Goal: Information Seeking & Learning: Find specific fact

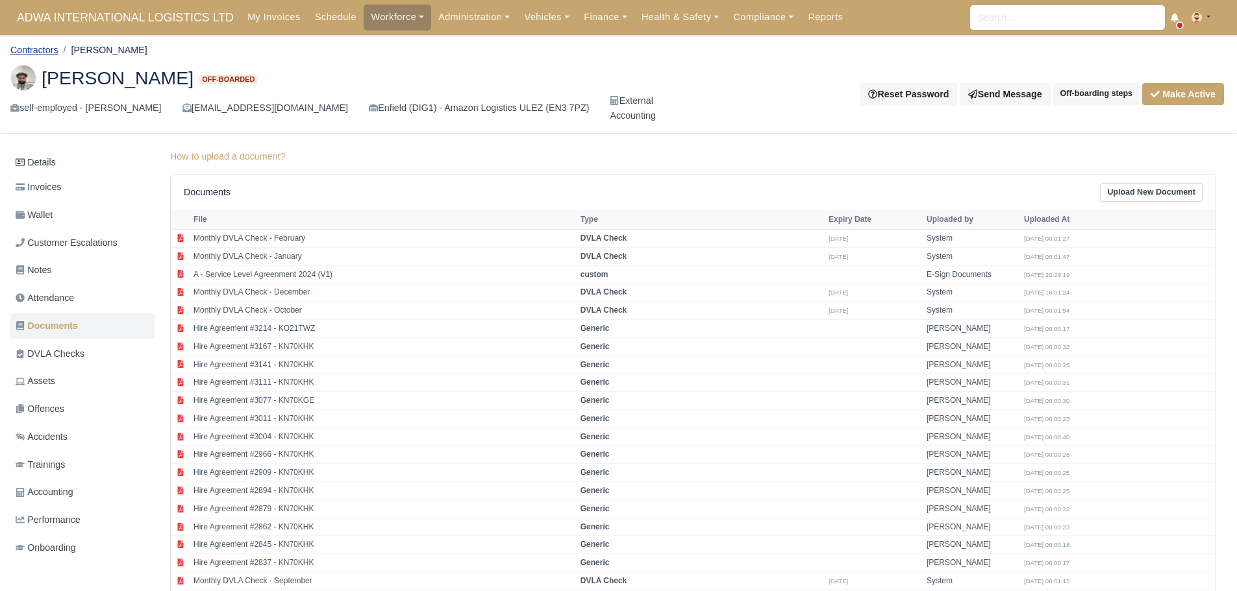
click at [35, 52] on link "Contractors" at bounding box center [34, 50] width 48 height 10
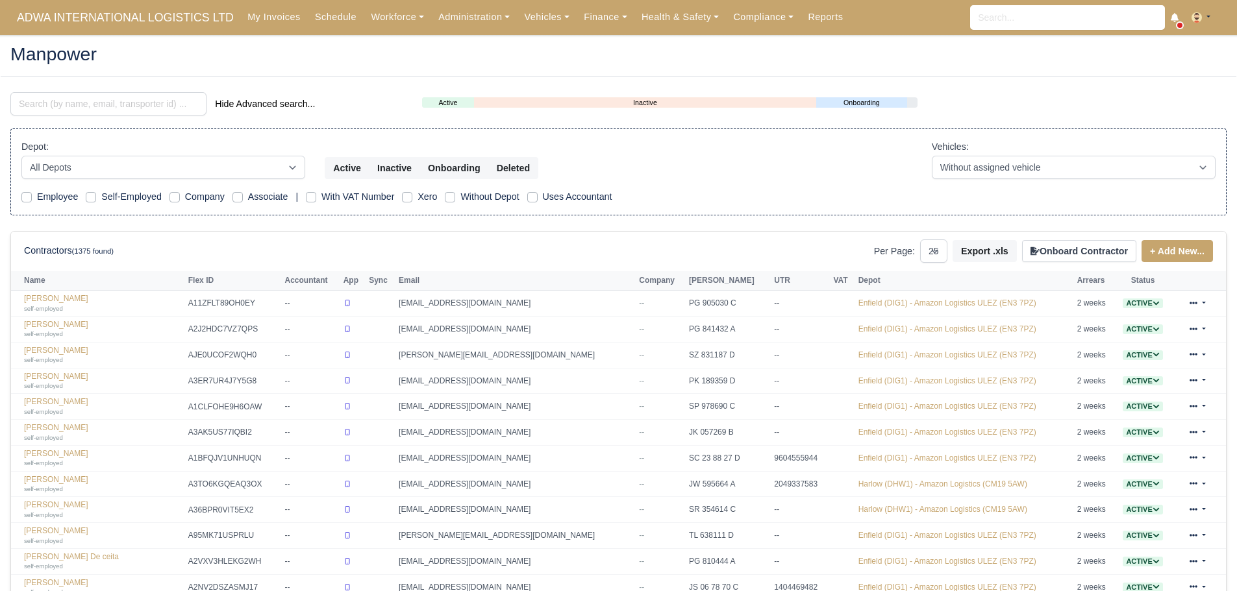
select select "25"
click at [68, 108] on input "search" at bounding box center [108, 103] width 196 height 23
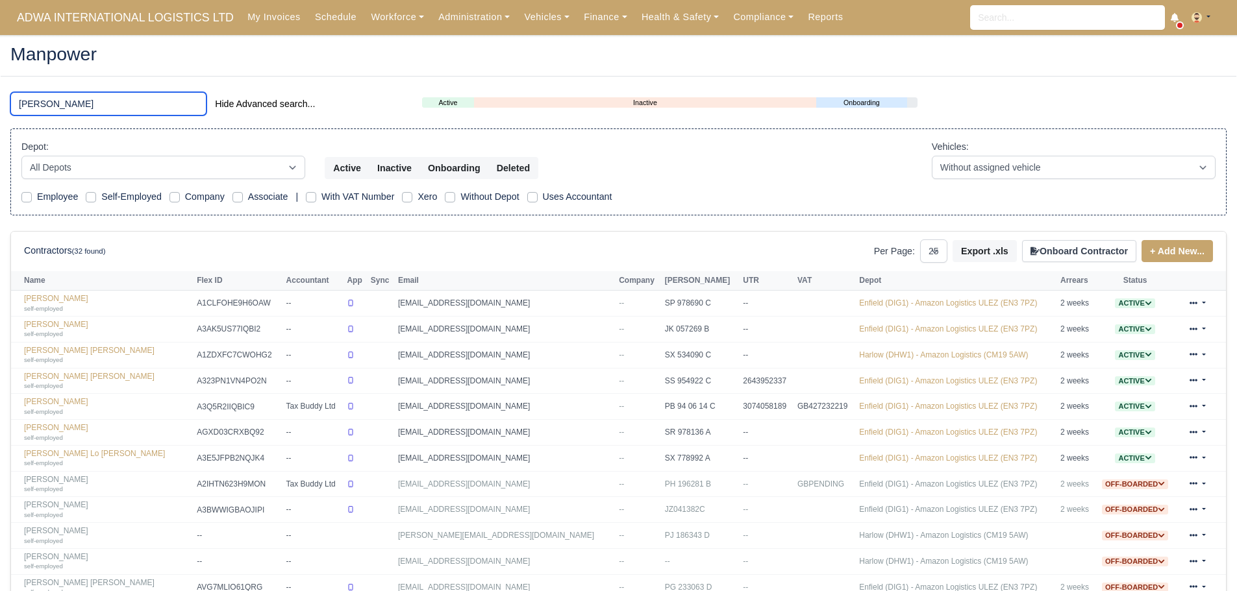
type input "[PERSON_NAME]"
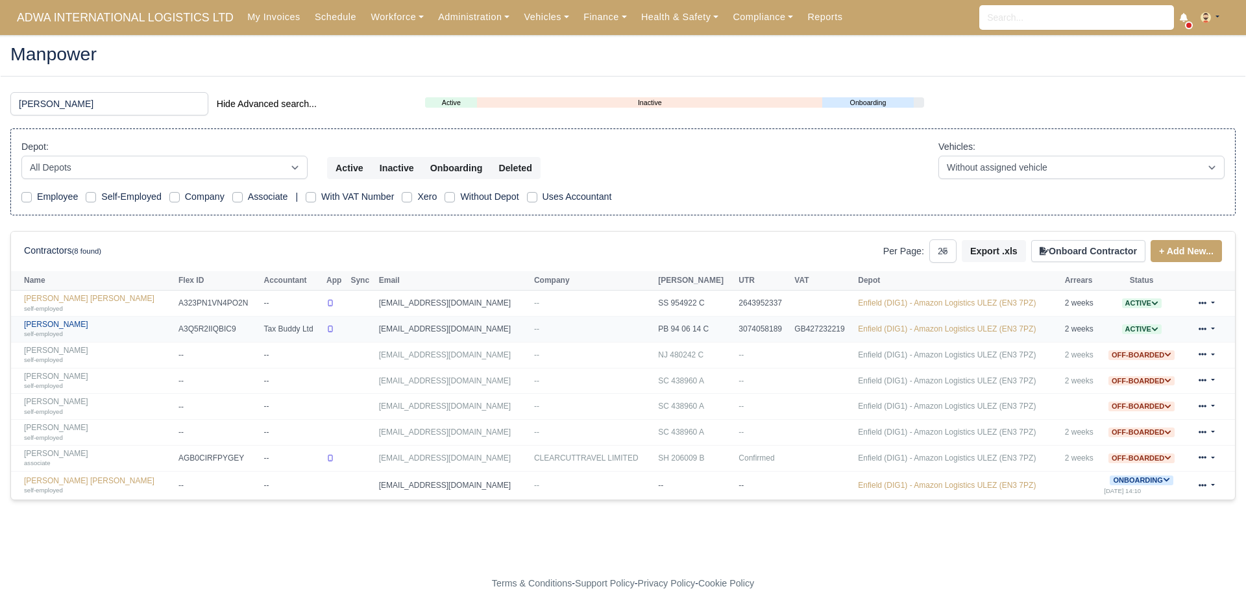
click at [86, 324] on link "[PERSON_NAME] self-employed" at bounding box center [98, 329] width 148 height 19
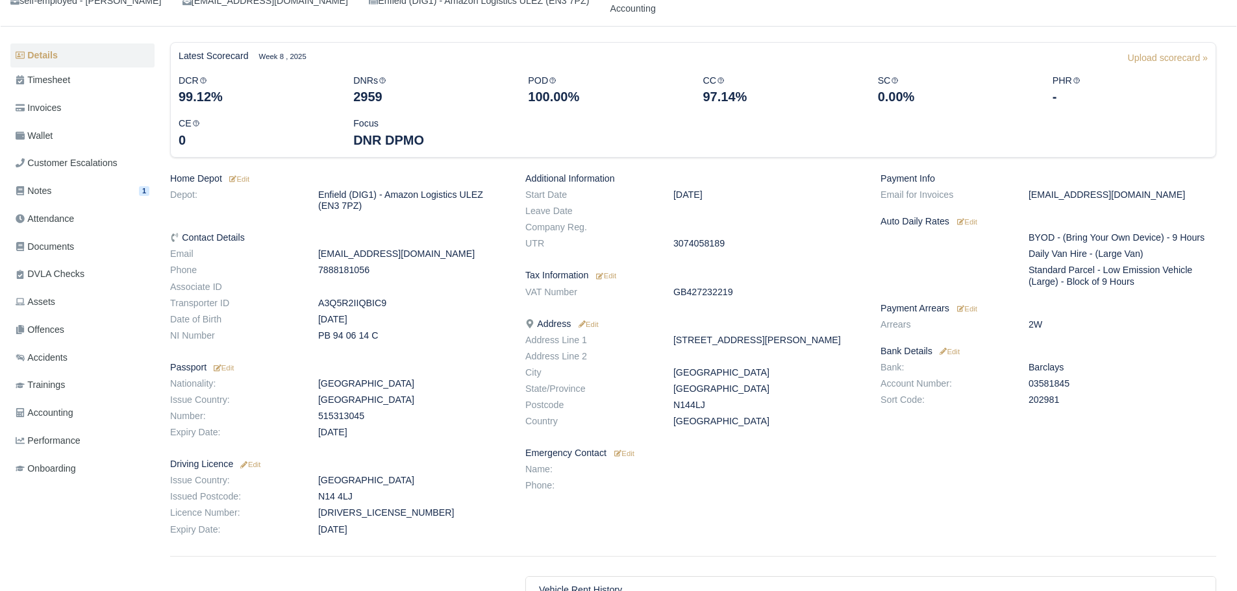
scroll to position [130, 0]
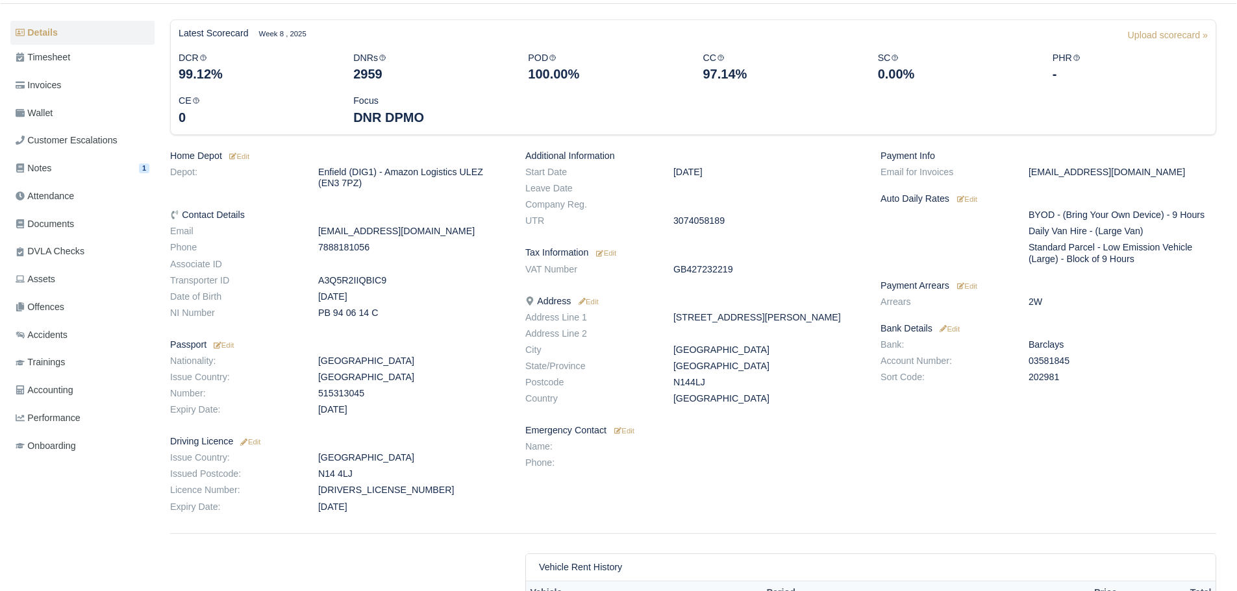
drag, startPoint x: 1063, startPoint y: 360, endPoint x: 1025, endPoint y: 364, distance: 37.8
click at [1025, 364] on dd "03581845" at bounding box center [1122, 361] width 207 height 11
copy dd "03581845"
drag, startPoint x: 1065, startPoint y: 377, endPoint x: 1047, endPoint y: 377, distance: 17.5
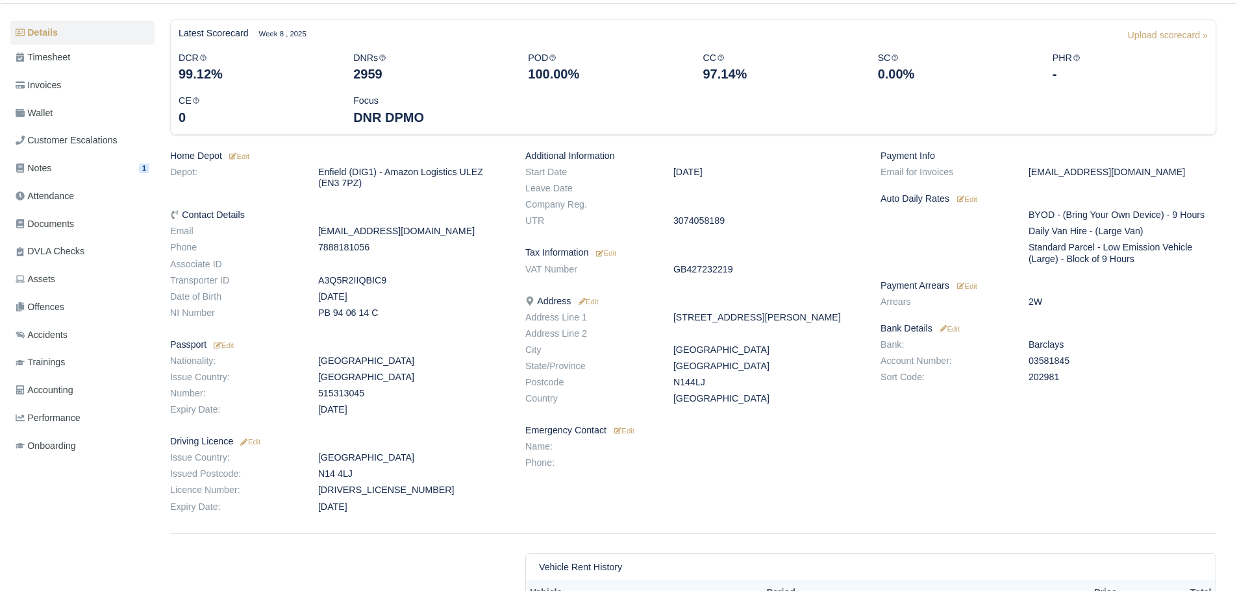
click at [1023, 383] on dd "202981" at bounding box center [1122, 377] width 207 height 11
copy dd "202981"
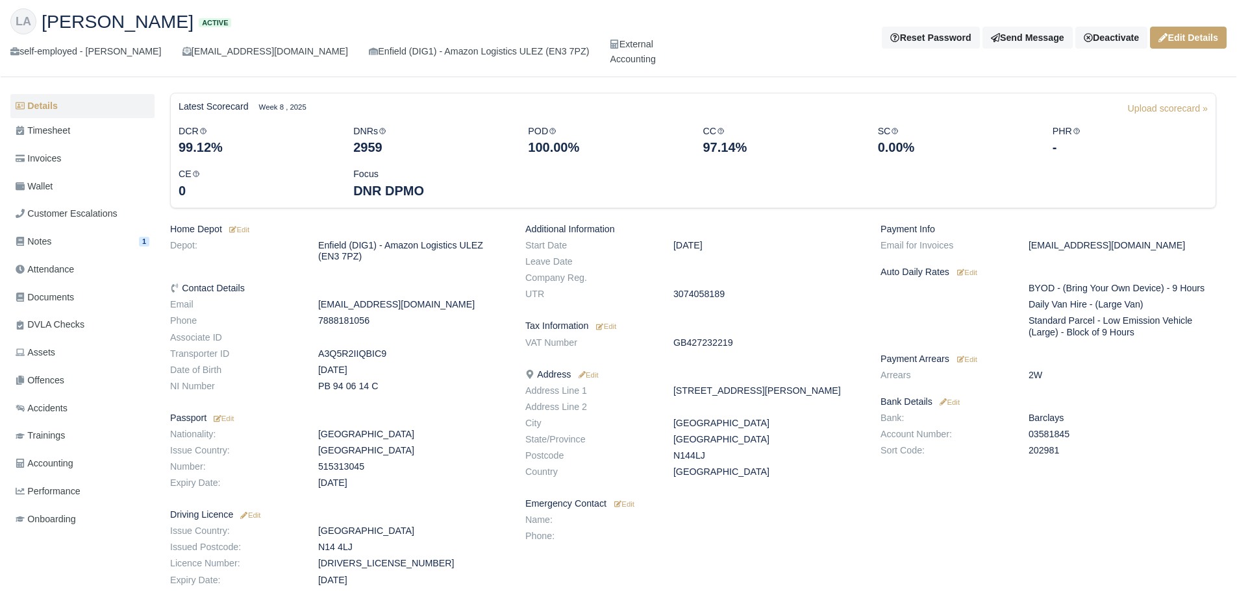
scroll to position [0, 0]
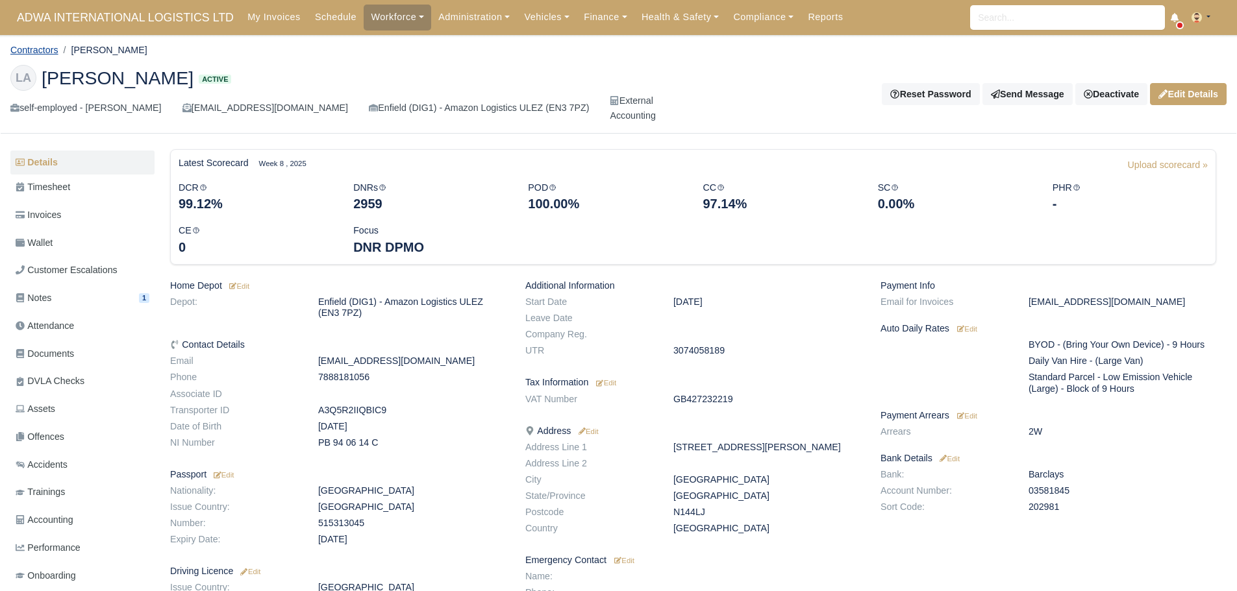
click at [40, 48] on link "Contractors" at bounding box center [34, 50] width 48 height 10
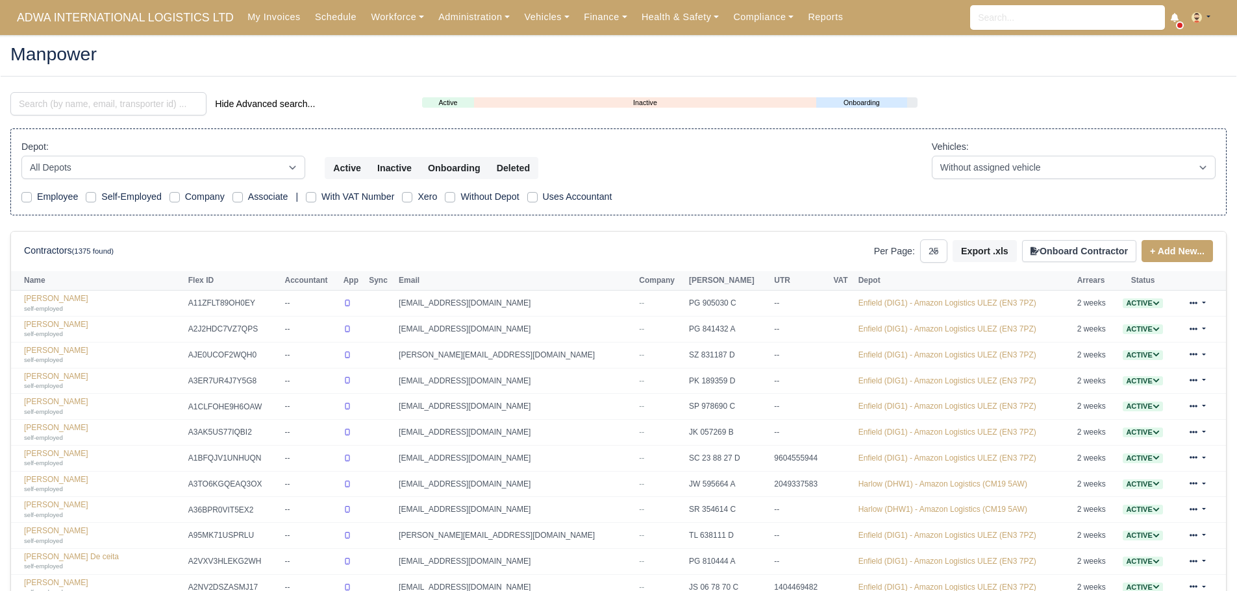
select select "25"
click at [82, 87] on main "Manpower Hide Advanced search... Active Inactive Onboarding Depot: All Depots E…" at bounding box center [618, 526] width 1237 height 951
click at [103, 99] on input "search" at bounding box center [108, 103] width 196 height 23
type input "jabir"
